Goal: Information Seeking & Learning: Find specific fact

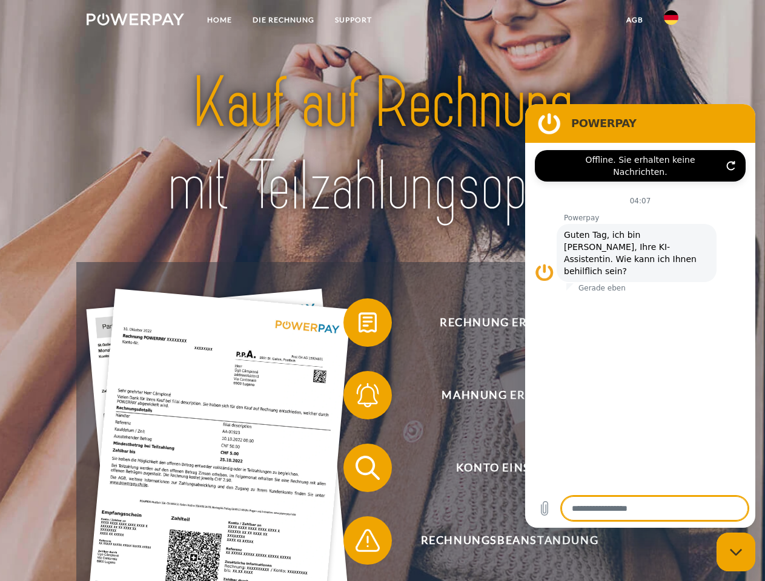
click at [135, 21] on img at bounding box center [135, 19] width 97 height 12
click at [671, 21] on img at bounding box center [671, 17] width 15 height 15
click at [634, 20] on link "agb" at bounding box center [635, 20] width 38 height 22
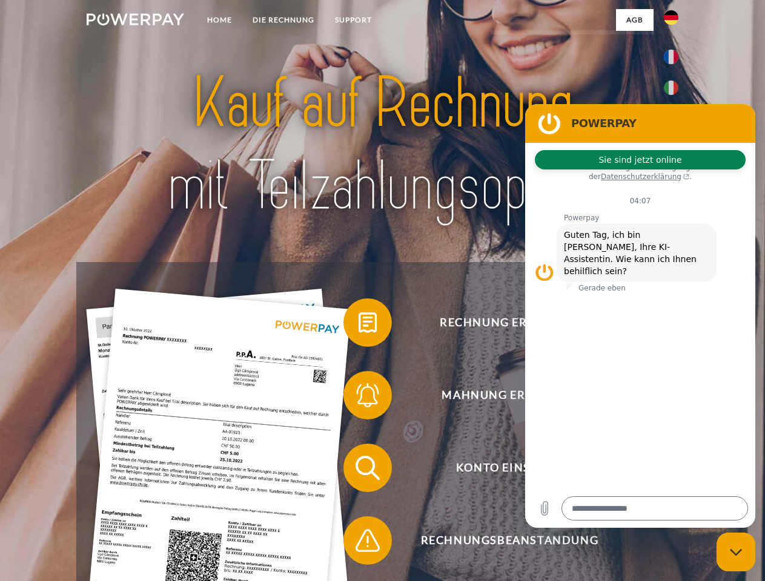
click at [358, 325] on span at bounding box center [349, 322] width 61 height 61
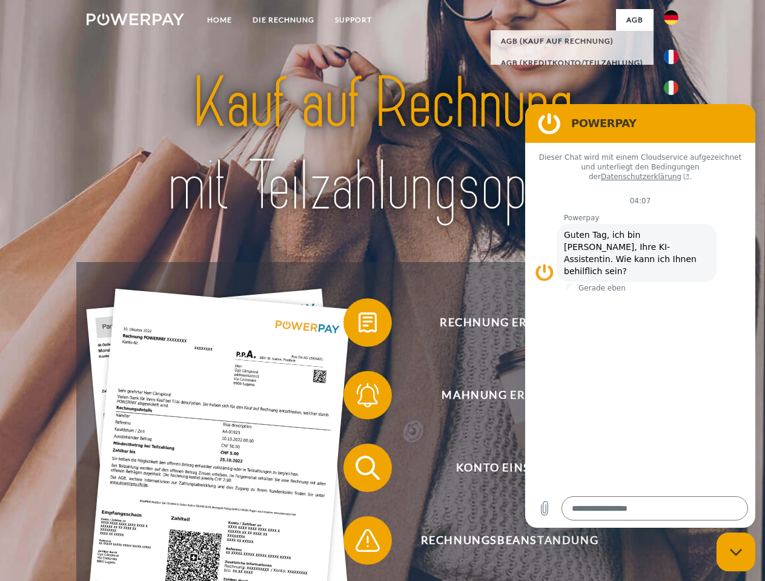
click at [358, 398] on span at bounding box center [349, 395] width 61 height 61
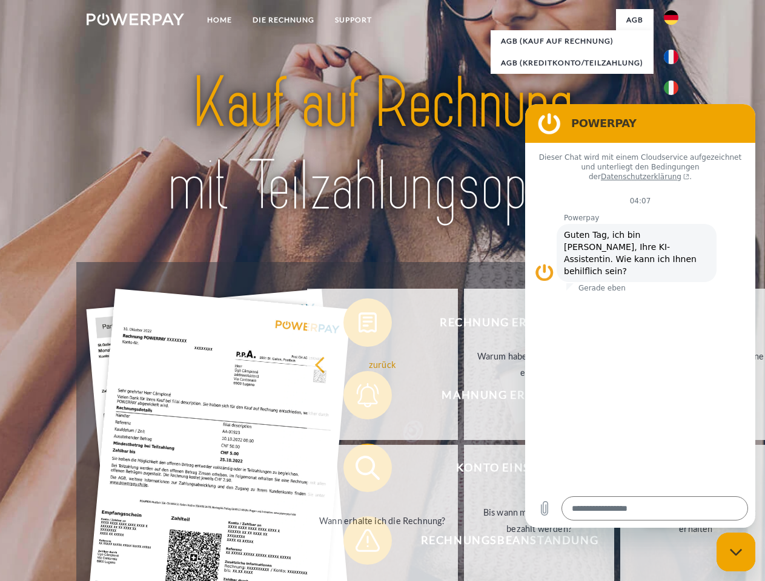
click at [464, 470] on link "Bis wann muss die Rechnung bezahlt werden?" at bounding box center [539, 520] width 151 height 151
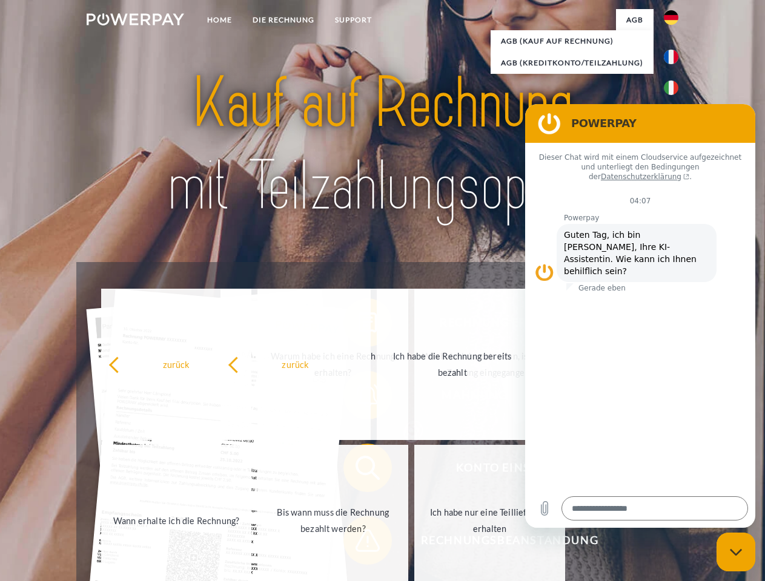
click at [358, 543] on span at bounding box center [349, 540] width 61 height 61
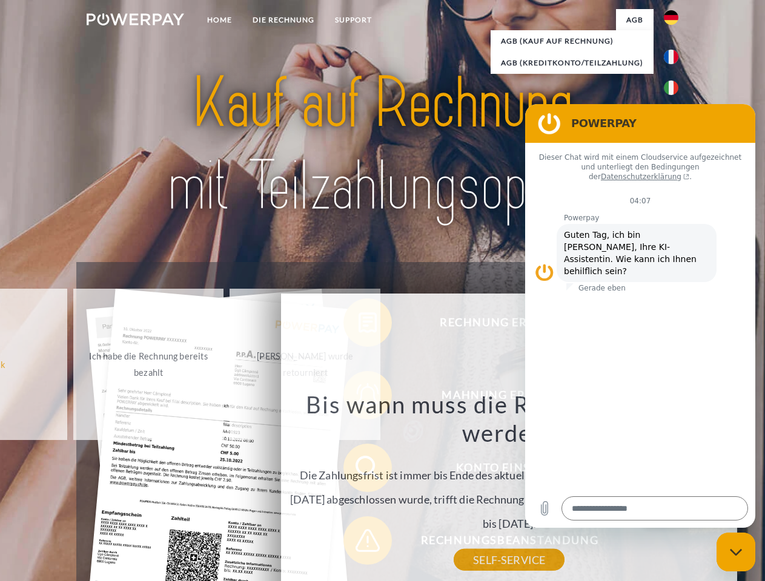
click at [736, 552] on icon "Messaging-Fenster schließen" at bounding box center [736, 552] width 13 height 8
type textarea "*"
